Goal: Task Accomplishment & Management: Manage account settings

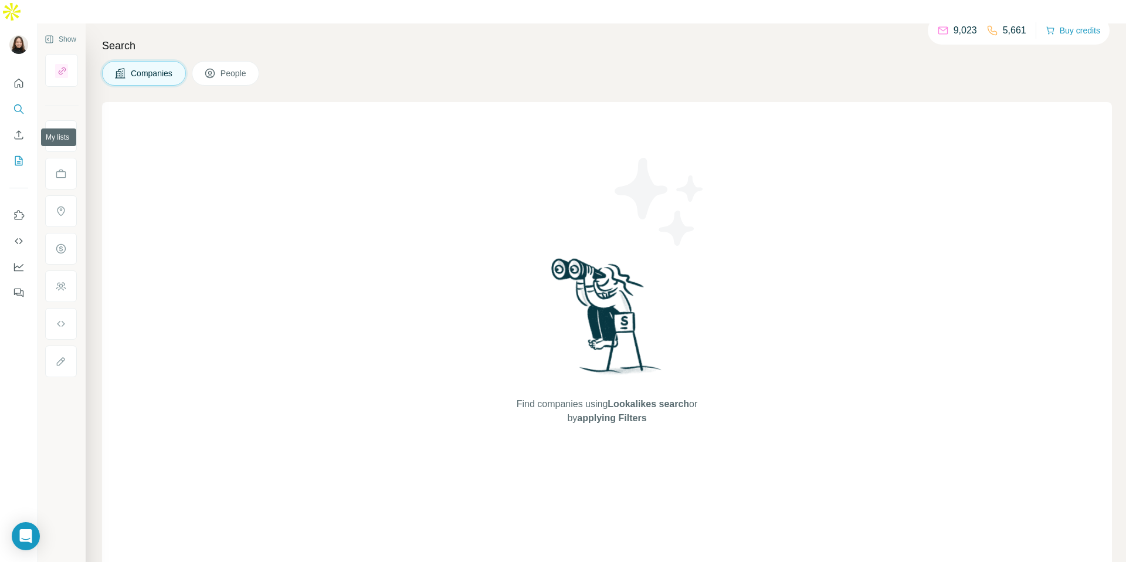
click at [25, 150] on button "My lists" at bounding box center [18, 160] width 19 height 21
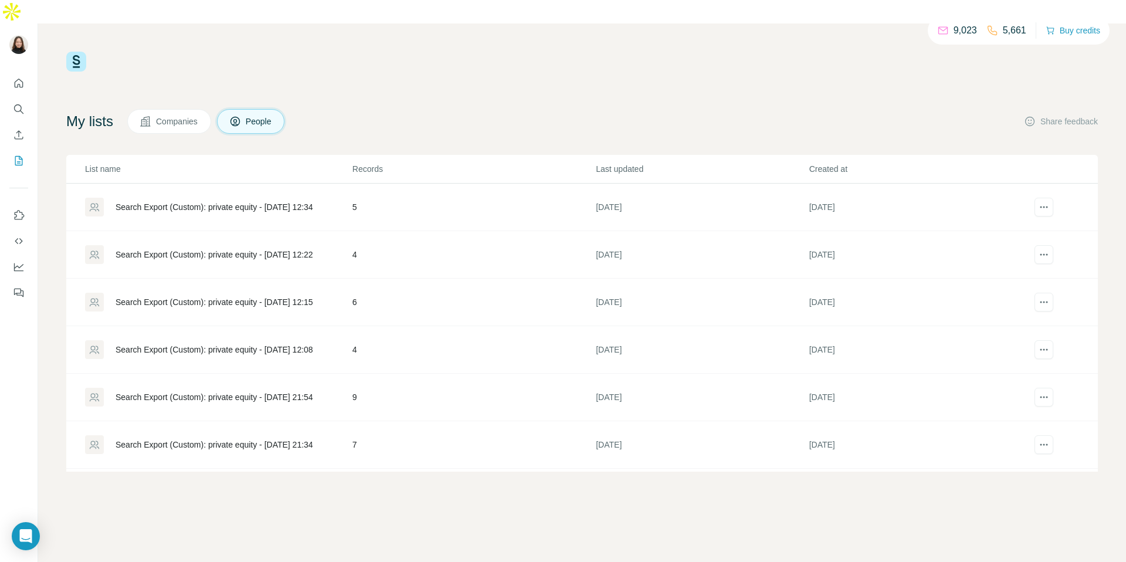
click at [247, 249] on div "Search Export (Custom): private equity - 28/08/2025 12:22" at bounding box center [215, 255] width 198 height 12
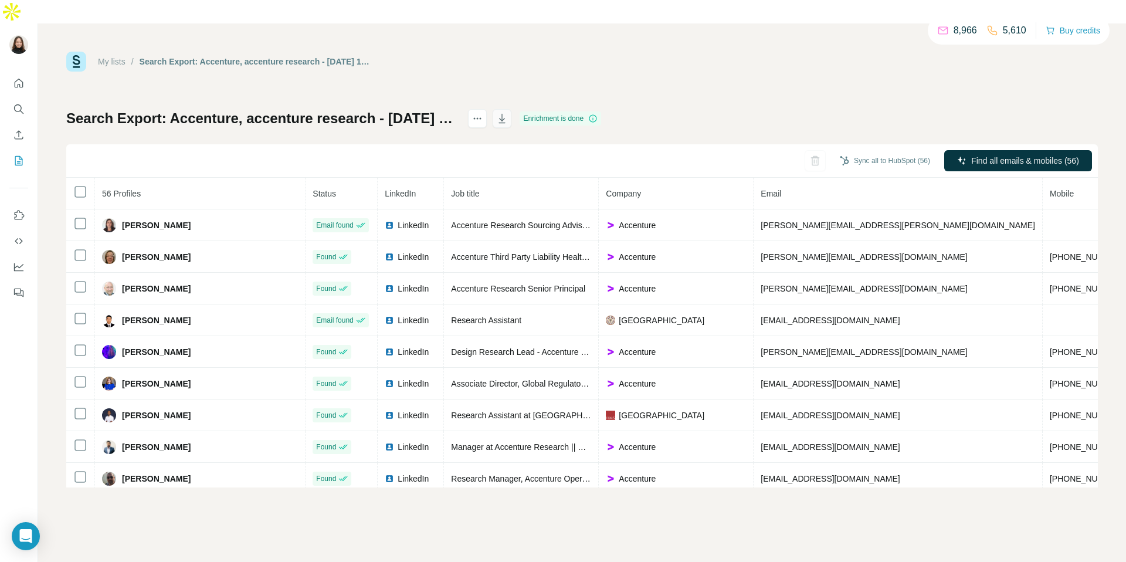
click at [508, 113] on icon "button" at bounding box center [502, 119] width 12 height 12
